Goal: Task Accomplishment & Management: Complete application form

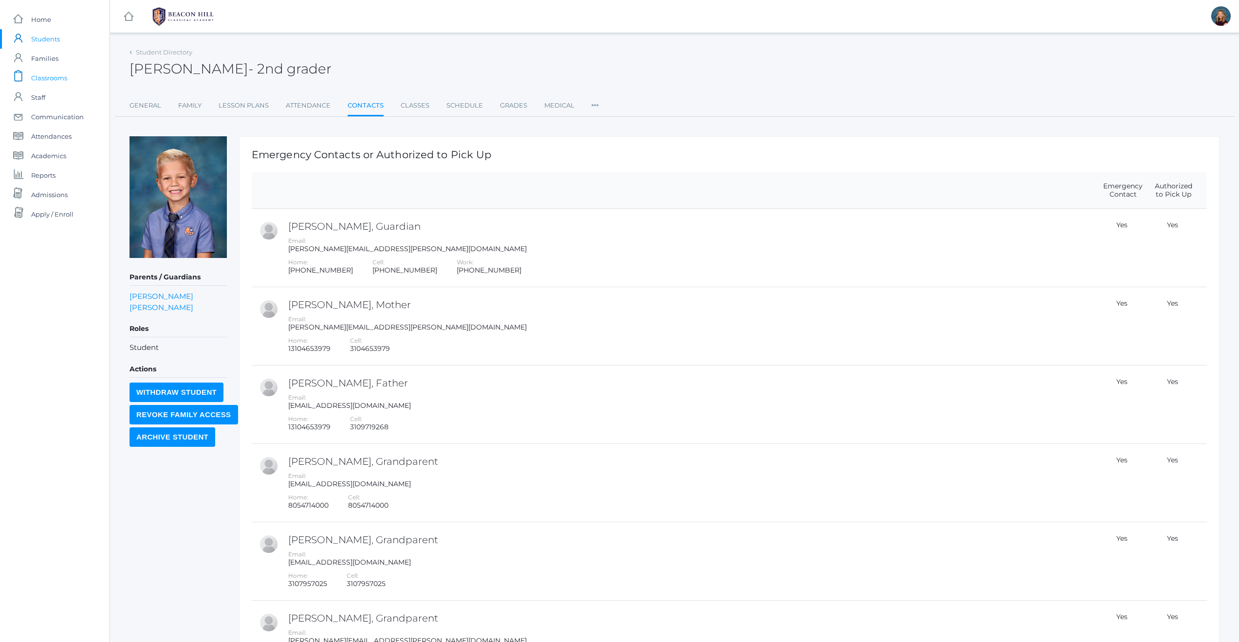
click at [44, 76] on span "Classrooms" at bounding box center [49, 77] width 36 height 19
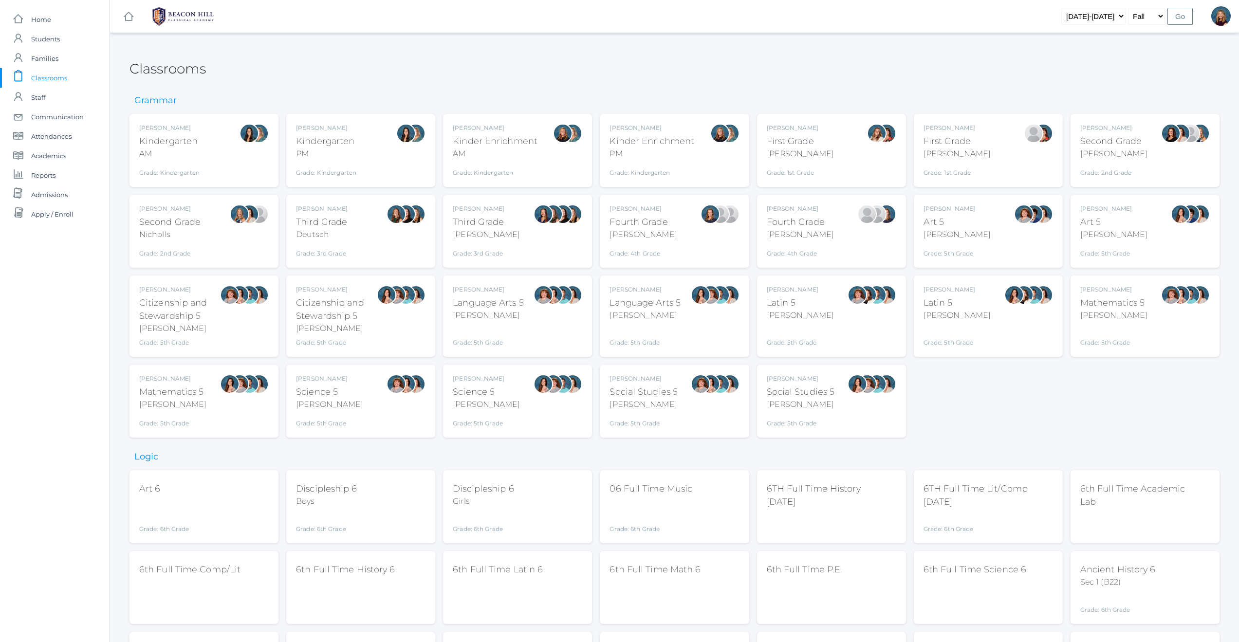
click at [960, 152] on div "[PERSON_NAME]" at bounding box center [957, 154] width 67 height 12
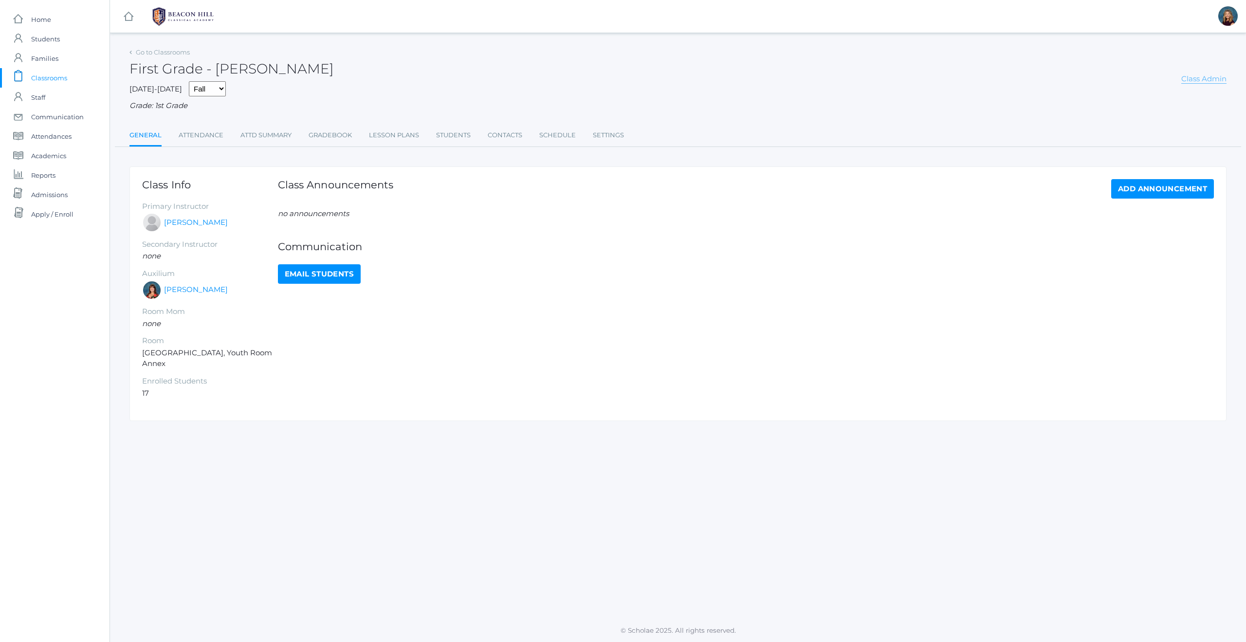
click at [1209, 78] on link "Class Admin" at bounding box center [1204, 79] width 45 height 10
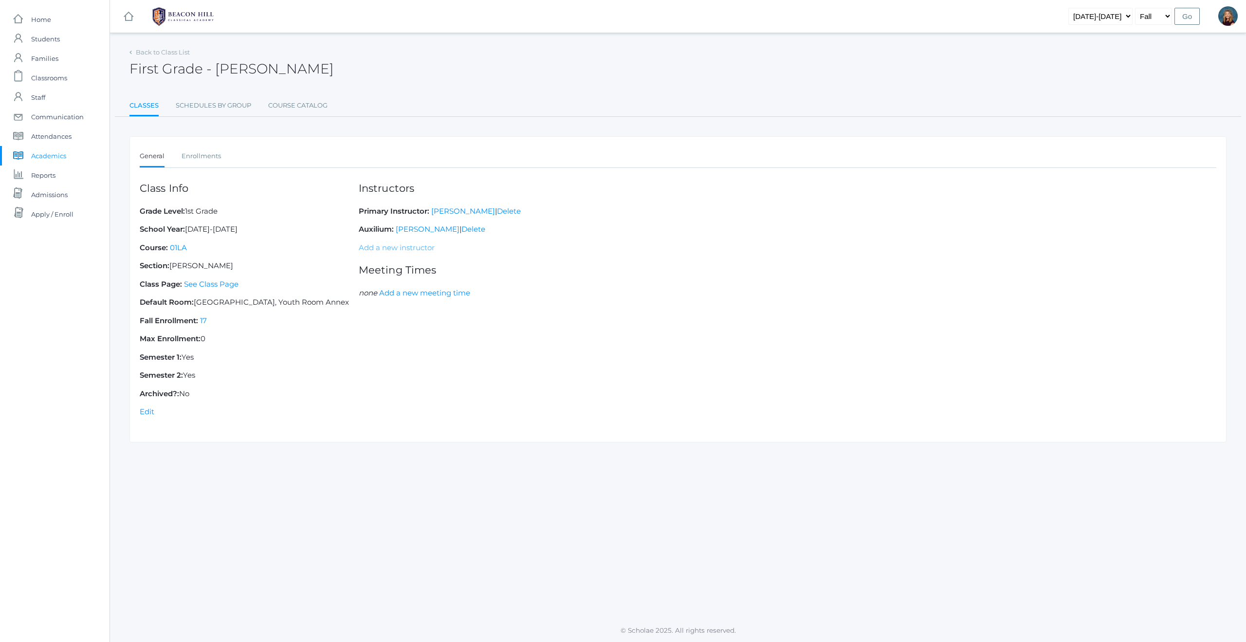
click at [393, 248] on link "Add a new instructor" at bounding box center [397, 247] width 76 height 9
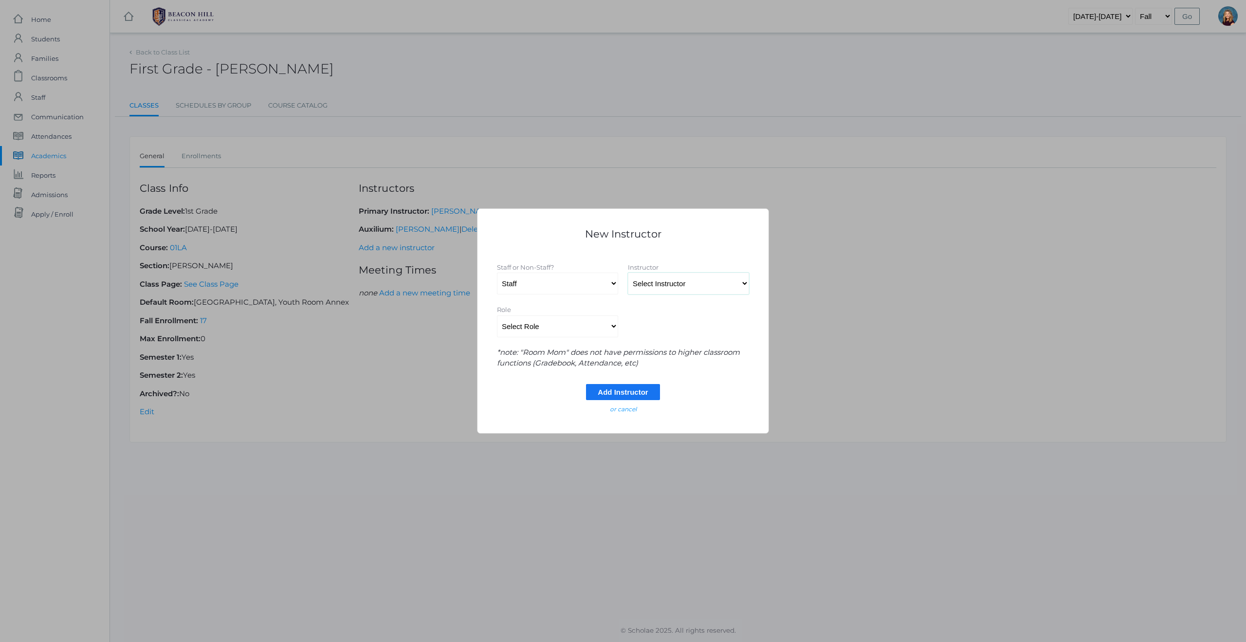
click at [746, 284] on select "Select Instructor Albanese, Heather Alstot, Jordan Armstrong, Sarah Baldwin, Ma…" at bounding box center [688, 284] width 121 height 22
select select "2938"
click at [578, 329] on select "Select Role Primary Instructor Secondary Instructor Auxilium Substitute Other *…" at bounding box center [557, 326] width 121 height 22
select select "Secondary Instructor"
click at [610, 392] on input "Add Instructor" at bounding box center [623, 392] width 74 height 16
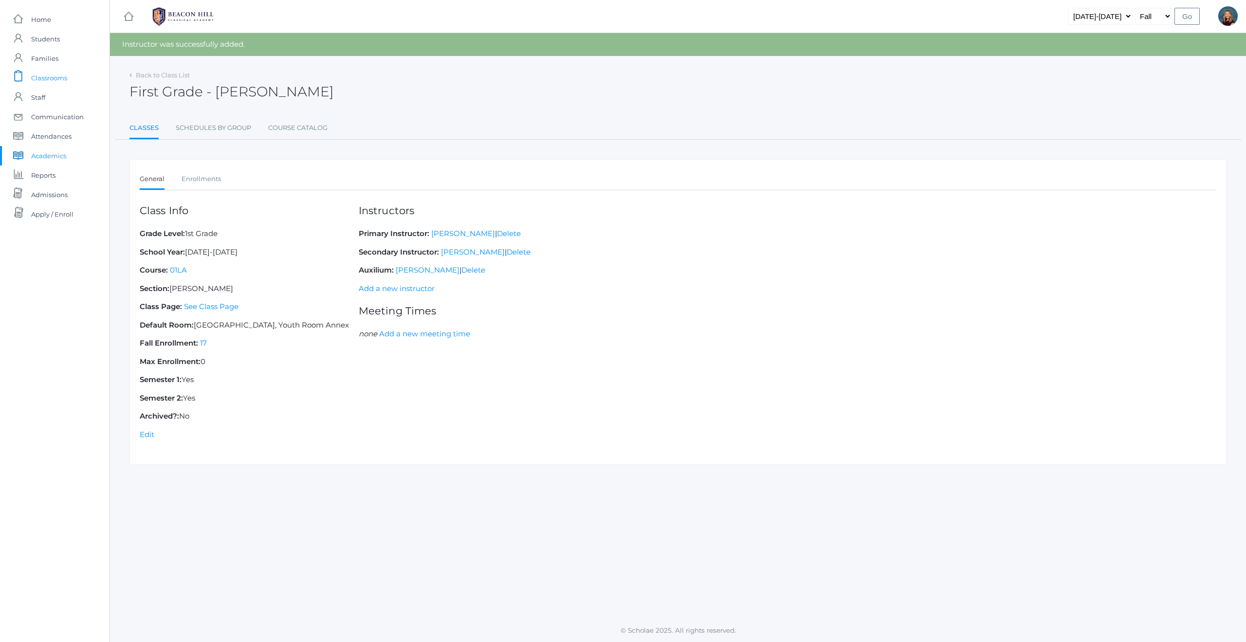
click at [48, 79] on span "Classrooms" at bounding box center [49, 77] width 36 height 19
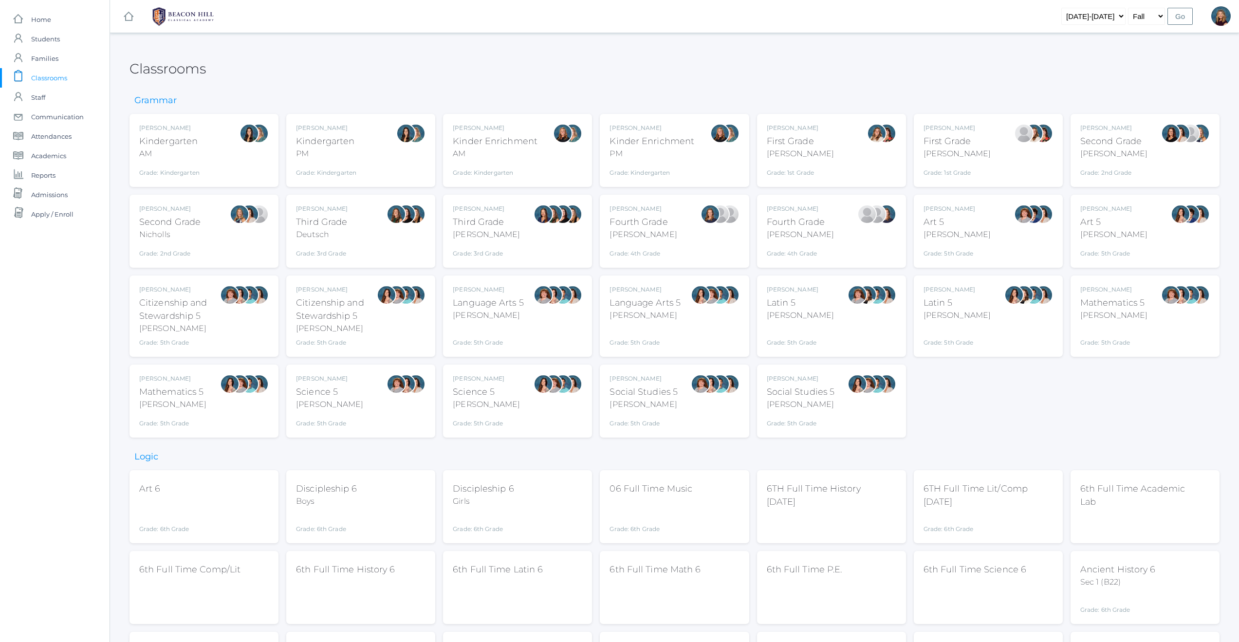
click at [984, 153] on div "Jaimie Watson First Grade Watson Grade: 1st Grade 01LA" at bounding box center [989, 151] width 130 height 54
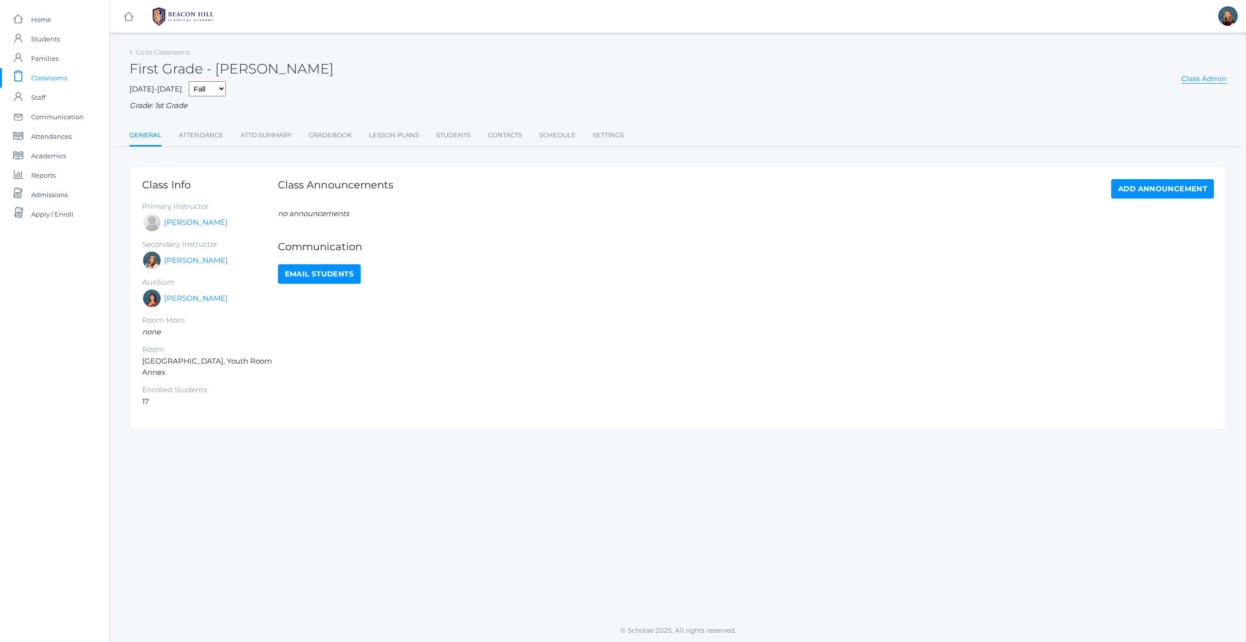
click at [46, 77] on span "Classrooms" at bounding box center [49, 77] width 36 height 19
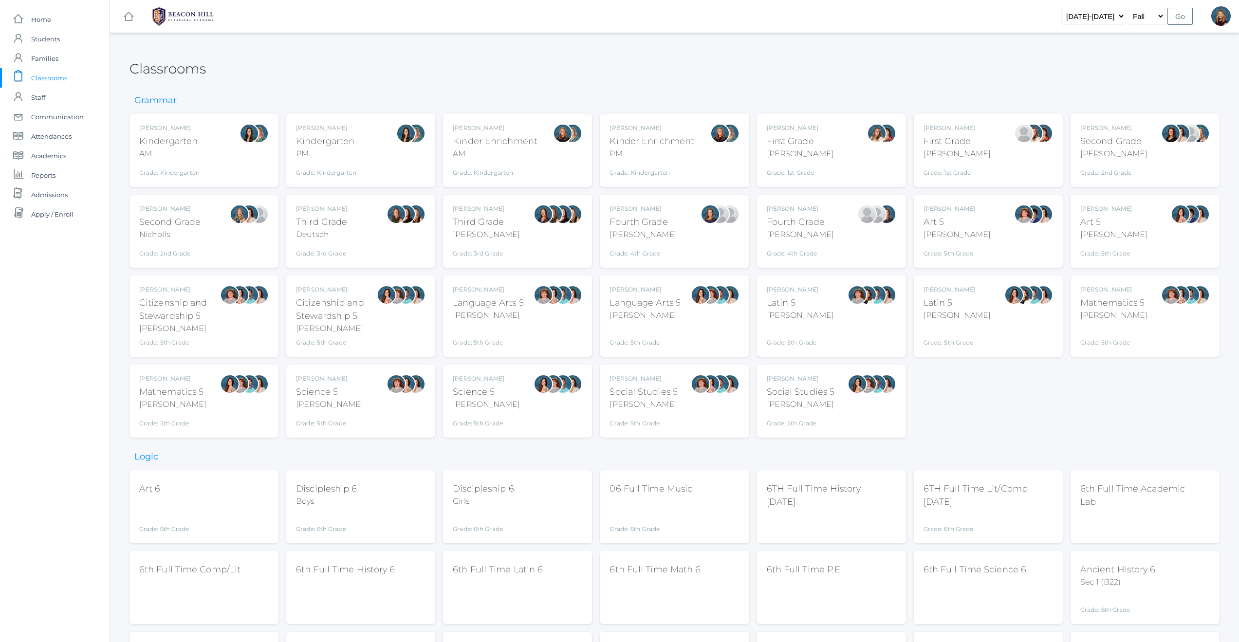
click at [217, 170] on div "Jordyn Dewey Kindergarten AM Grade: Kindergarten *KIND" at bounding box center [204, 151] width 130 height 54
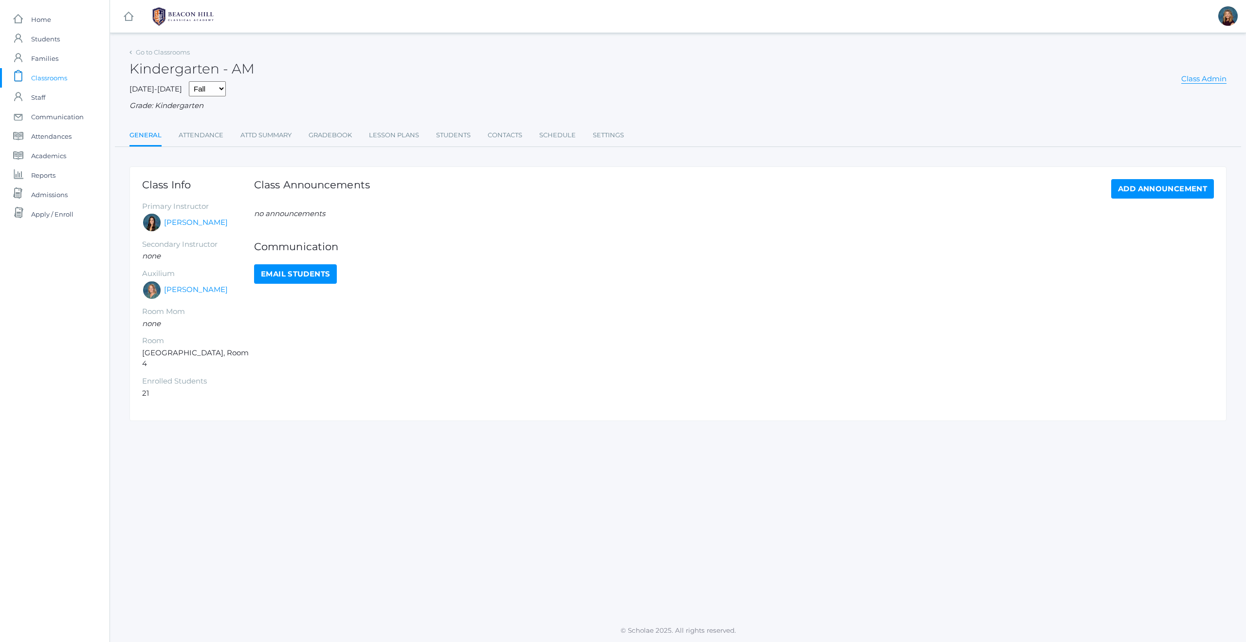
click at [44, 76] on span "Classrooms" at bounding box center [49, 77] width 36 height 19
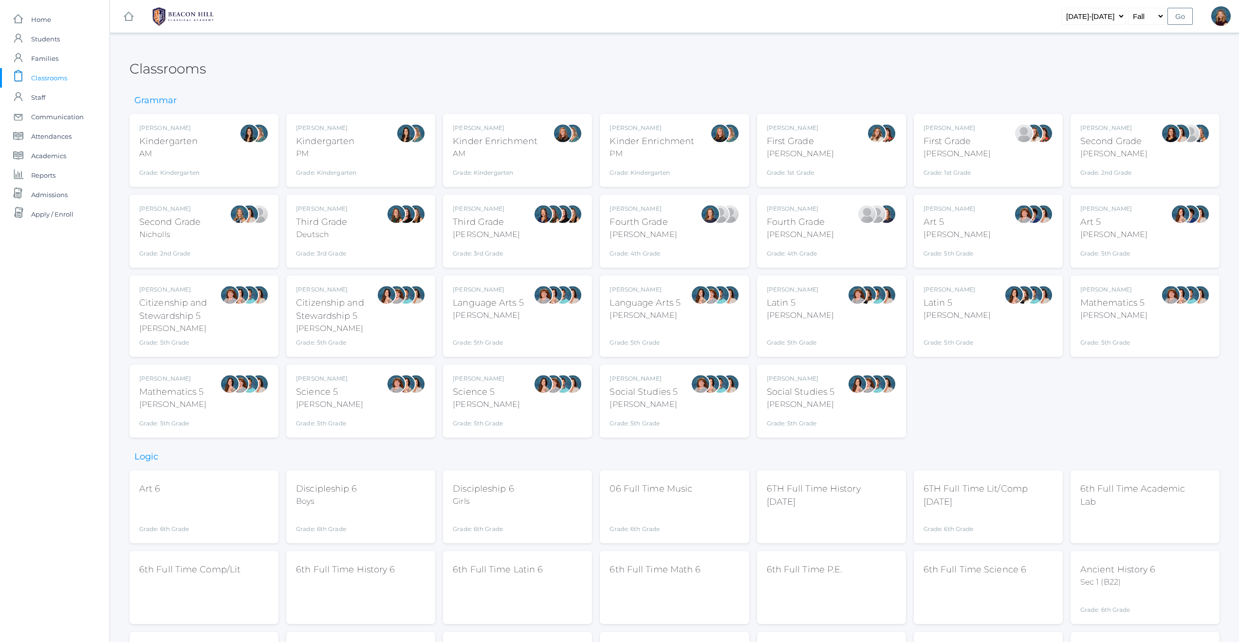
click at [851, 172] on div "Liv Barber First Grade Barber Grade: 1st Grade 01LA" at bounding box center [832, 151] width 130 height 54
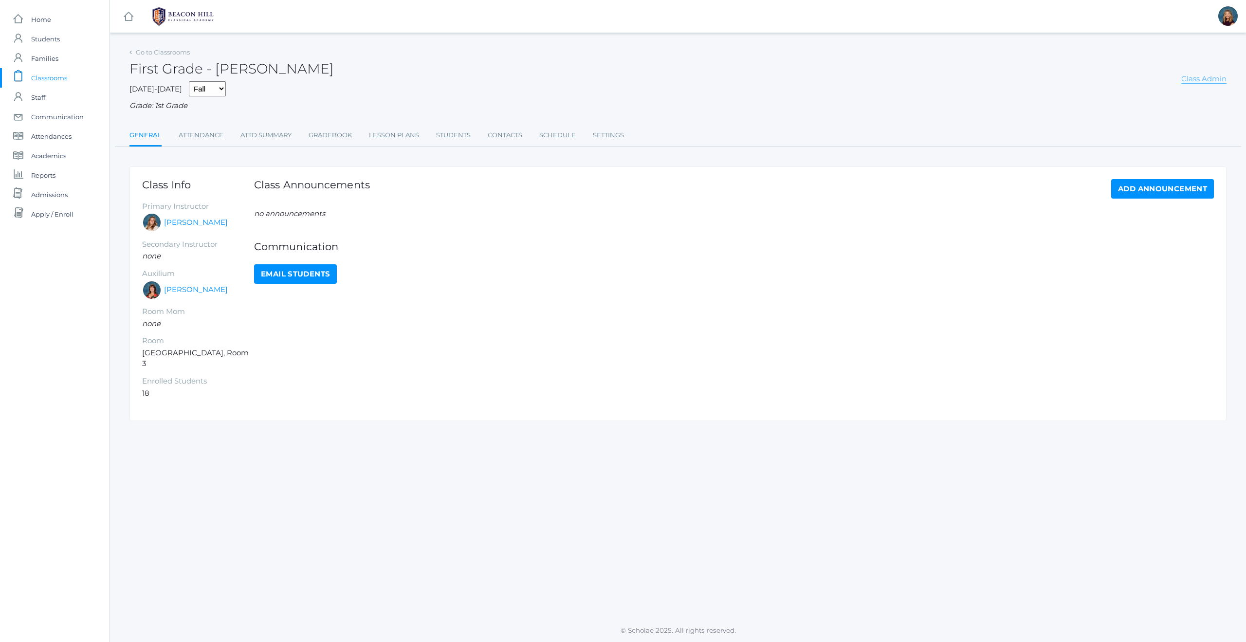
click at [1186, 79] on link "Class Admin" at bounding box center [1204, 79] width 45 height 10
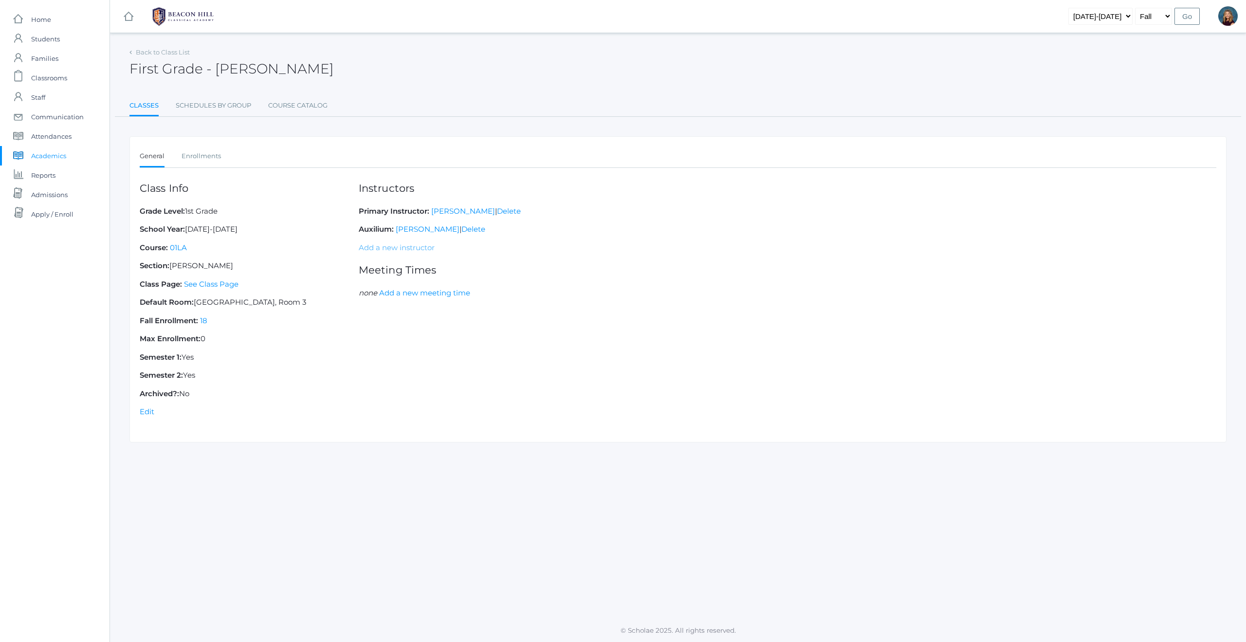
click at [391, 248] on link "Add a new instructor" at bounding box center [397, 247] width 76 height 9
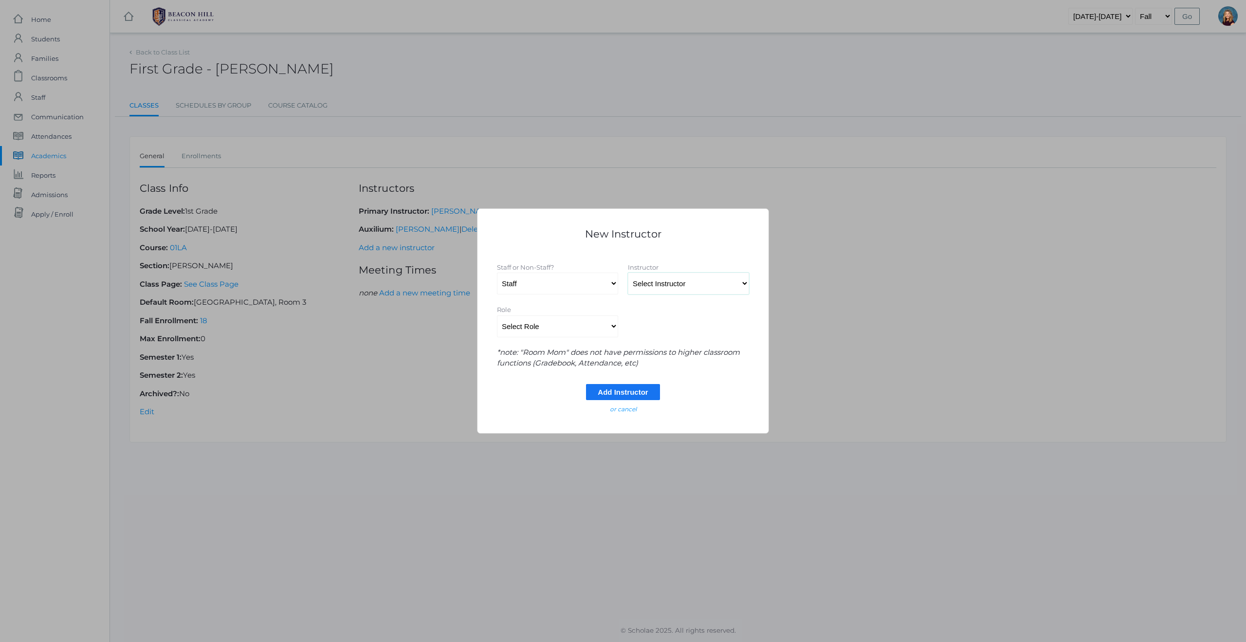
click at [745, 283] on select "Select Instructor Albanese, Heather Alstot, Jordan Armstrong, Sarah Baldwin, Ma…" at bounding box center [688, 284] width 121 height 22
select select "4395"
click at [567, 329] on select "Select Role Primary Instructor Secondary Instructor Auxilium Substitute Other *…" at bounding box center [557, 326] width 121 height 22
select select "Secondary Instructor"
click at [641, 392] on input "Add Instructor" at bounding box center [623, 392] width 74 height 16
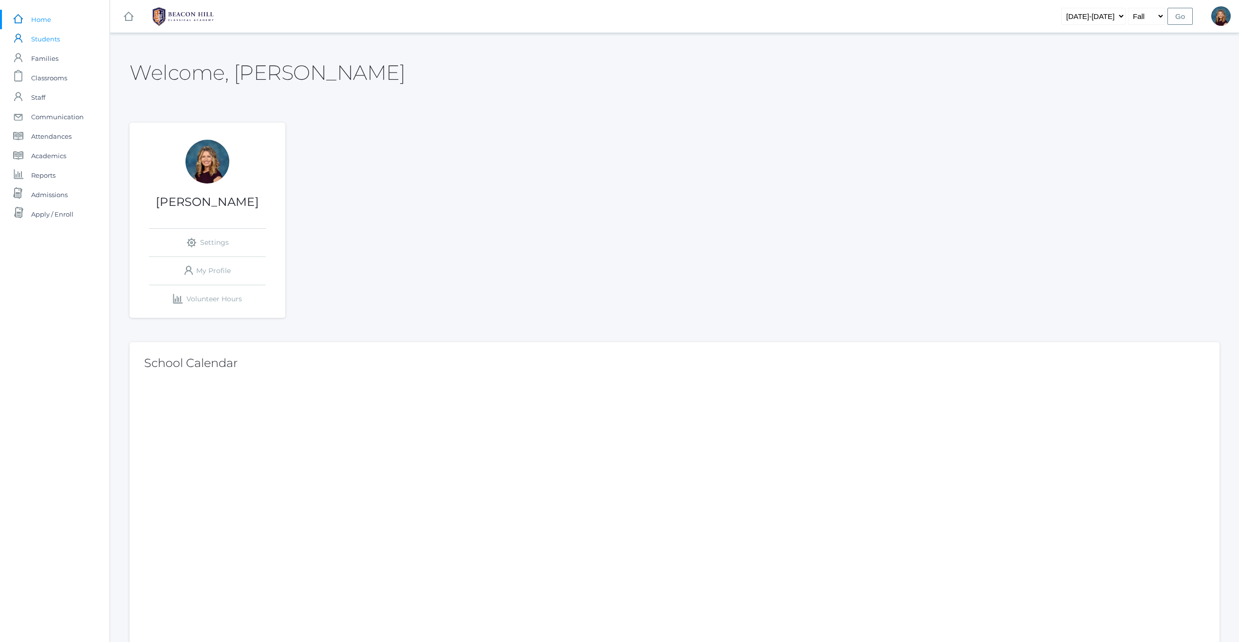
click at [45, 40] on span "Students" at bounding box center [45, 38] width 29 height 19
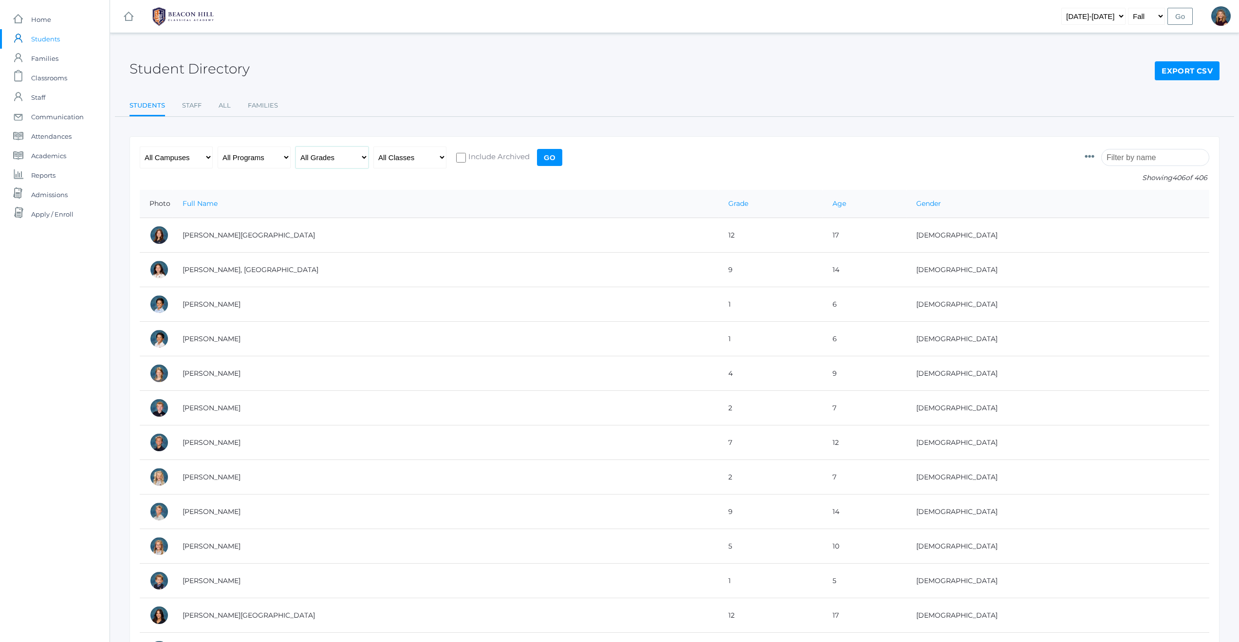
click at [362, 157] on select "All Grades Grammar - Kindergarten - 1st Grade - 2nd Grade - 3rd Grade - 4th Gra…" at bounding box center [332, 158] width 73 height 22
select select "12"
click at [551, 162] on input "Go" at bounding box center [549, 157] width 25 height 17
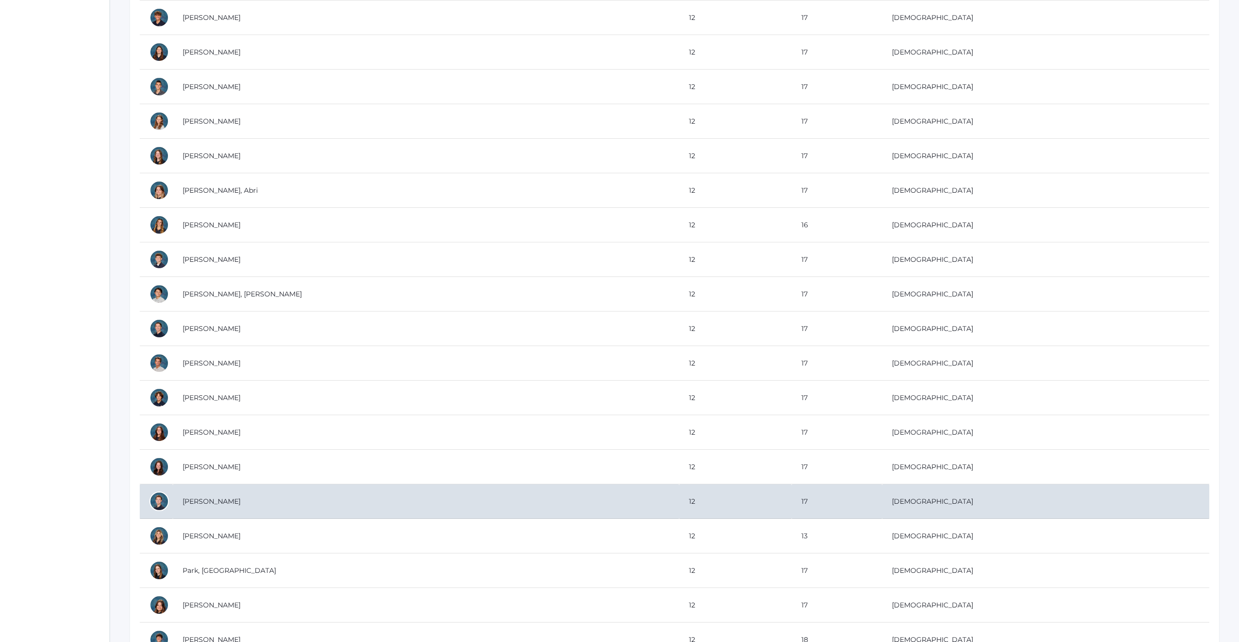
scroll to position [321, 0]
